Goal: Check status: Check status

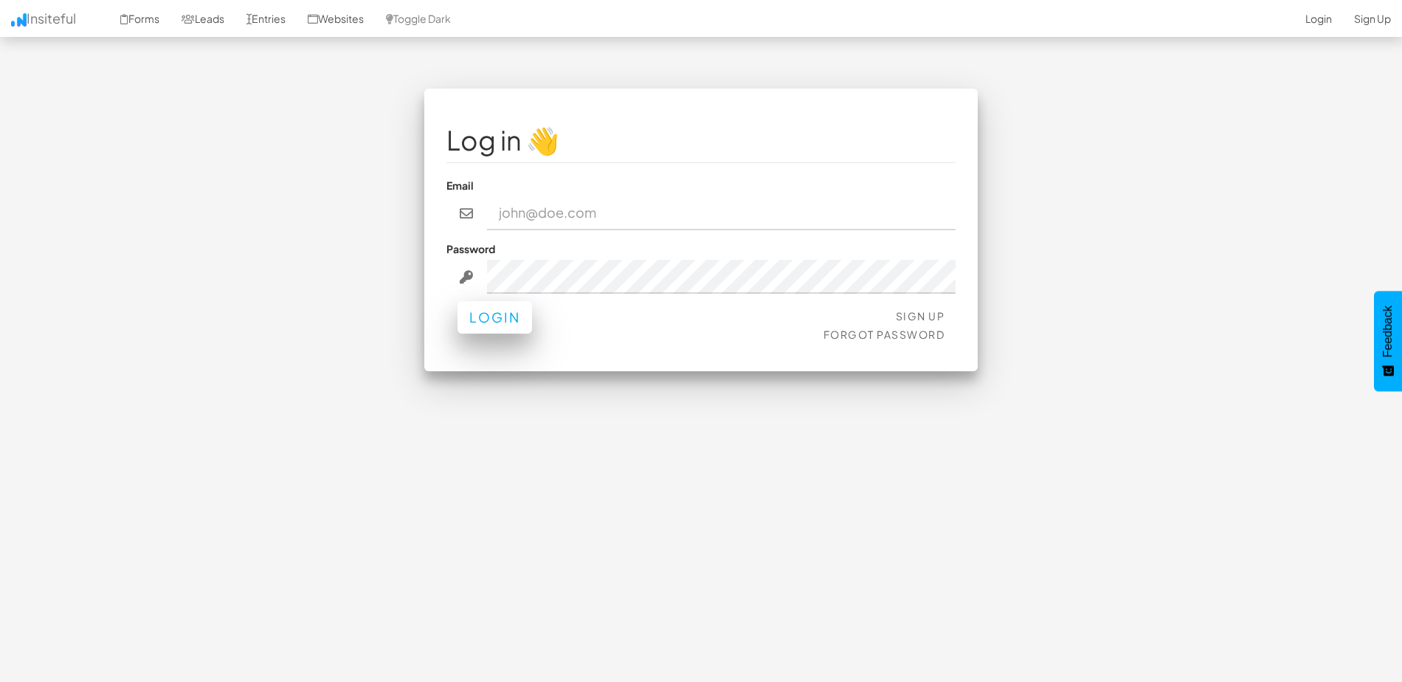
type input "nasmith@model1.com"
click at [493, 320] on button "Login" at bounding box center [494, 317] width 75 height 32
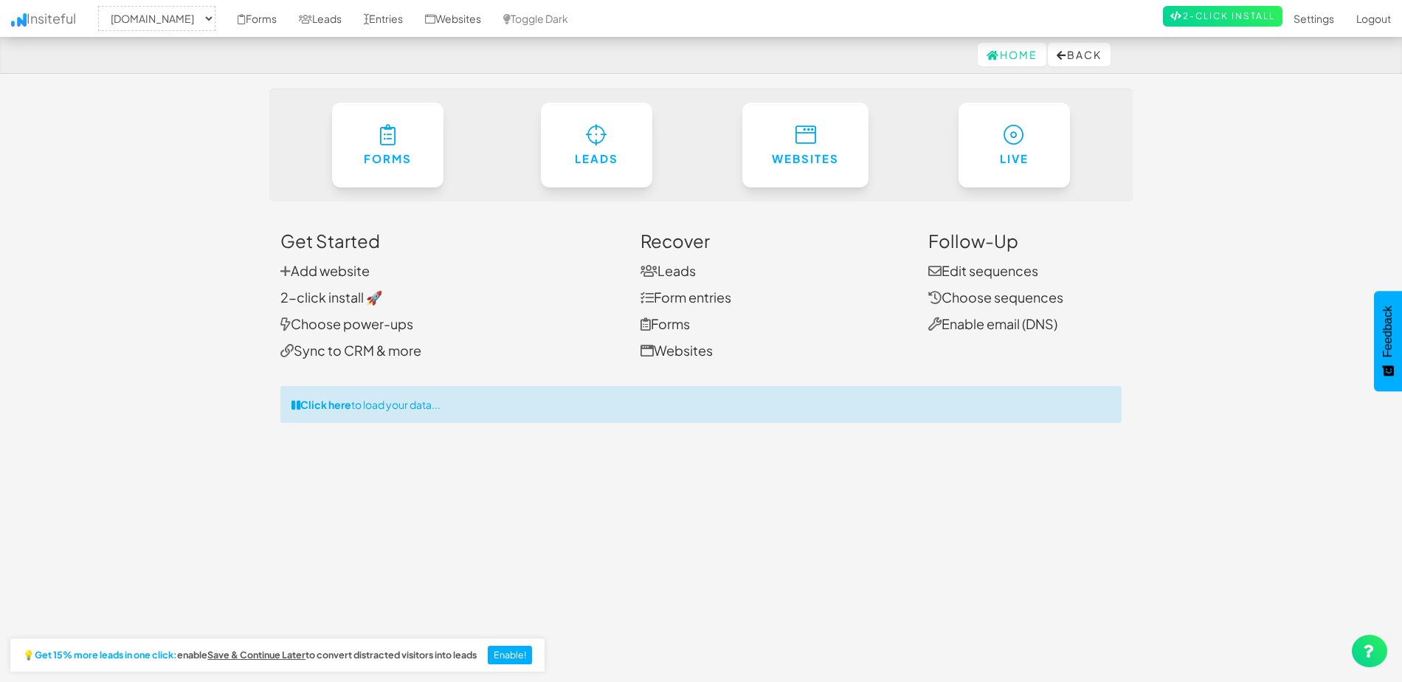
select select "2371"
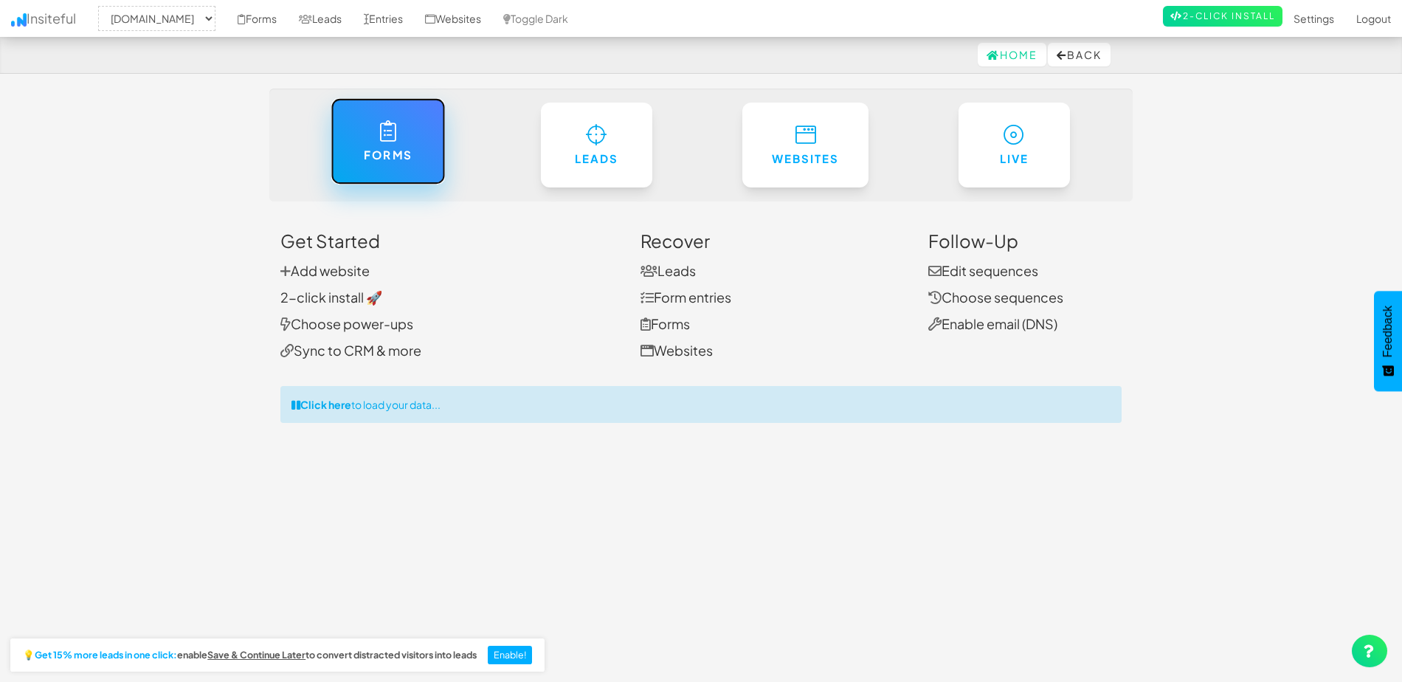
click at [383, 141] on icon at bounding box center [387, 130] width 15 height 21
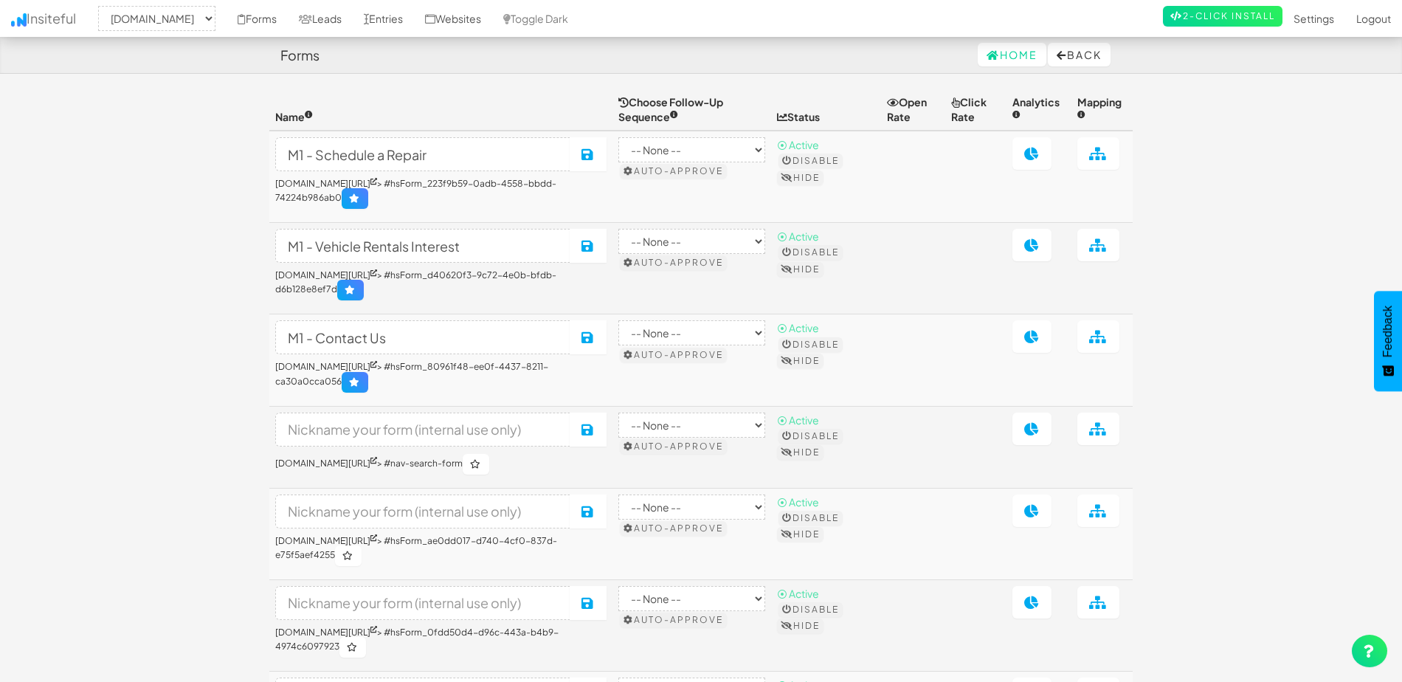
select select "2371"
click at [1039, 343] on icon at bounding box center [1031, 336] width 15 height 13
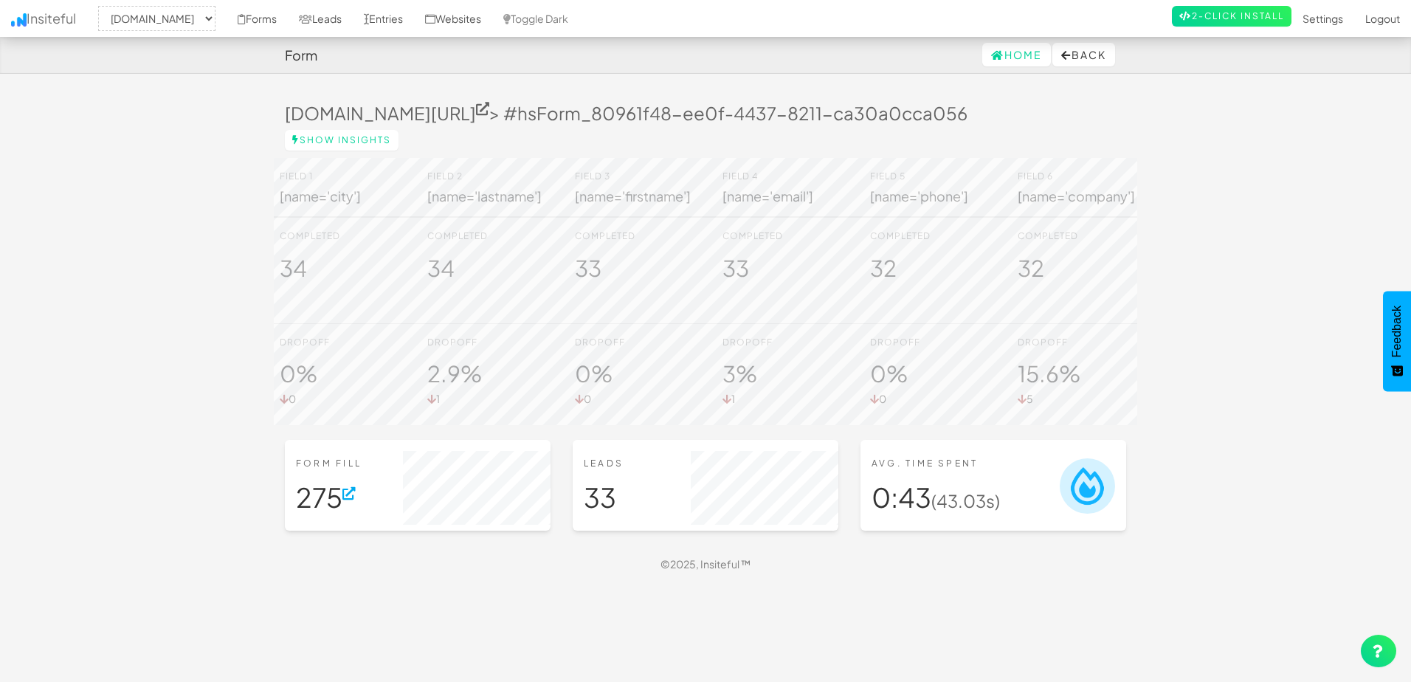
select select "2371"
click at [489, 108] on icon at bounding box center [482, 108] width 13 height 13
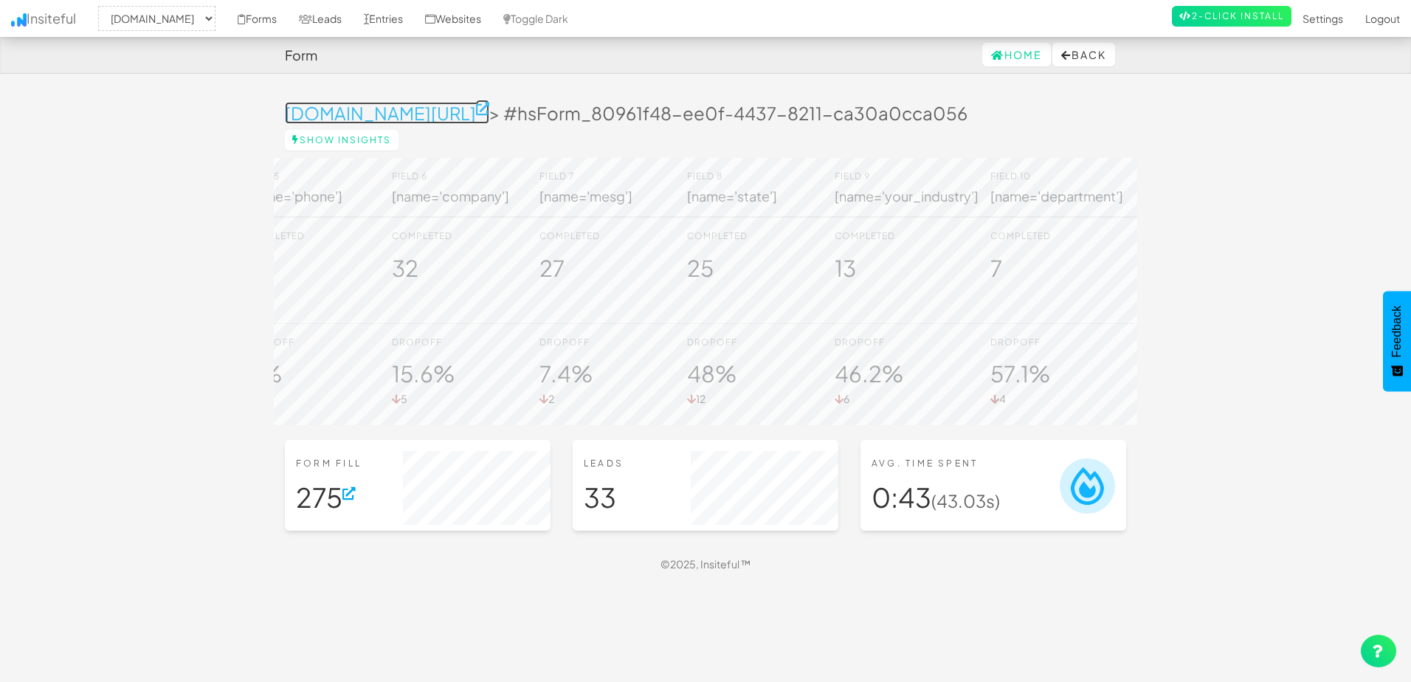
scroll to position [0, 705]
